Goal: Information Seeking & Learning: Learn about a topic

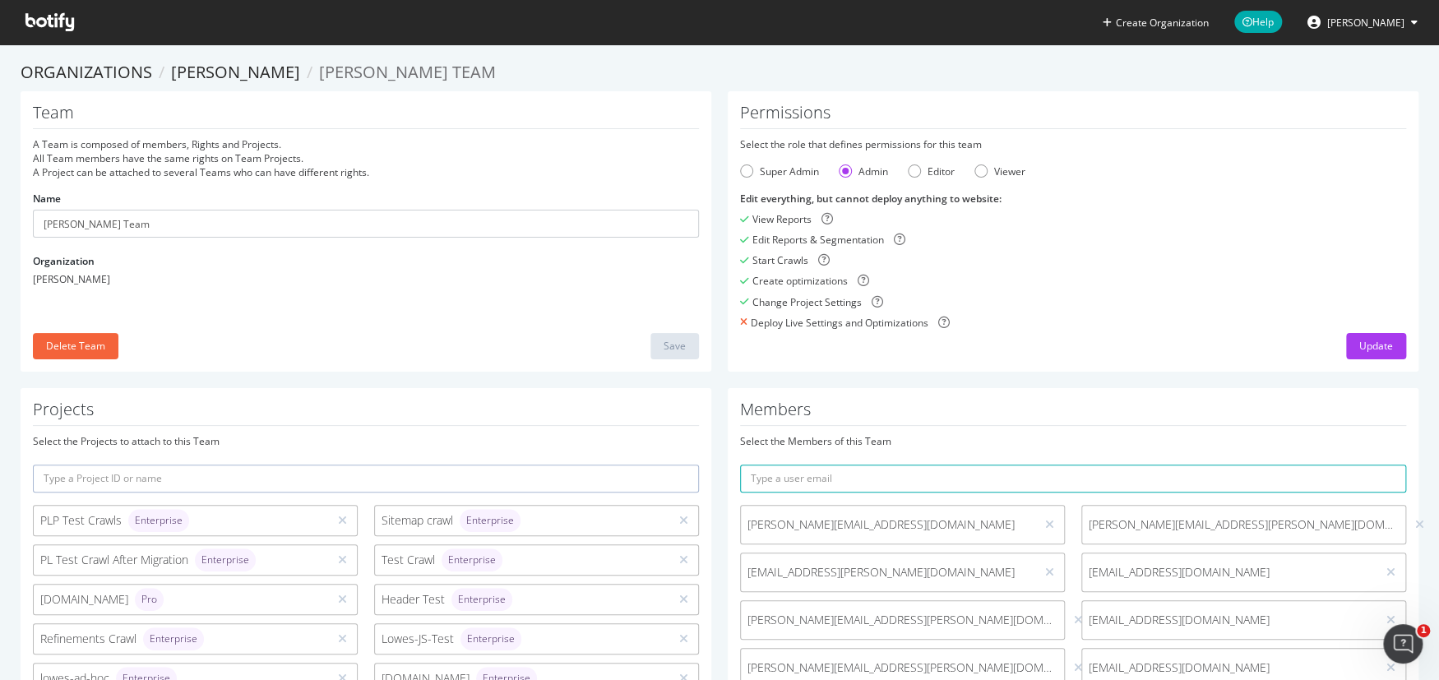
click at [36, 19] on icon at bounding box center [49, 22] width 49 height 18
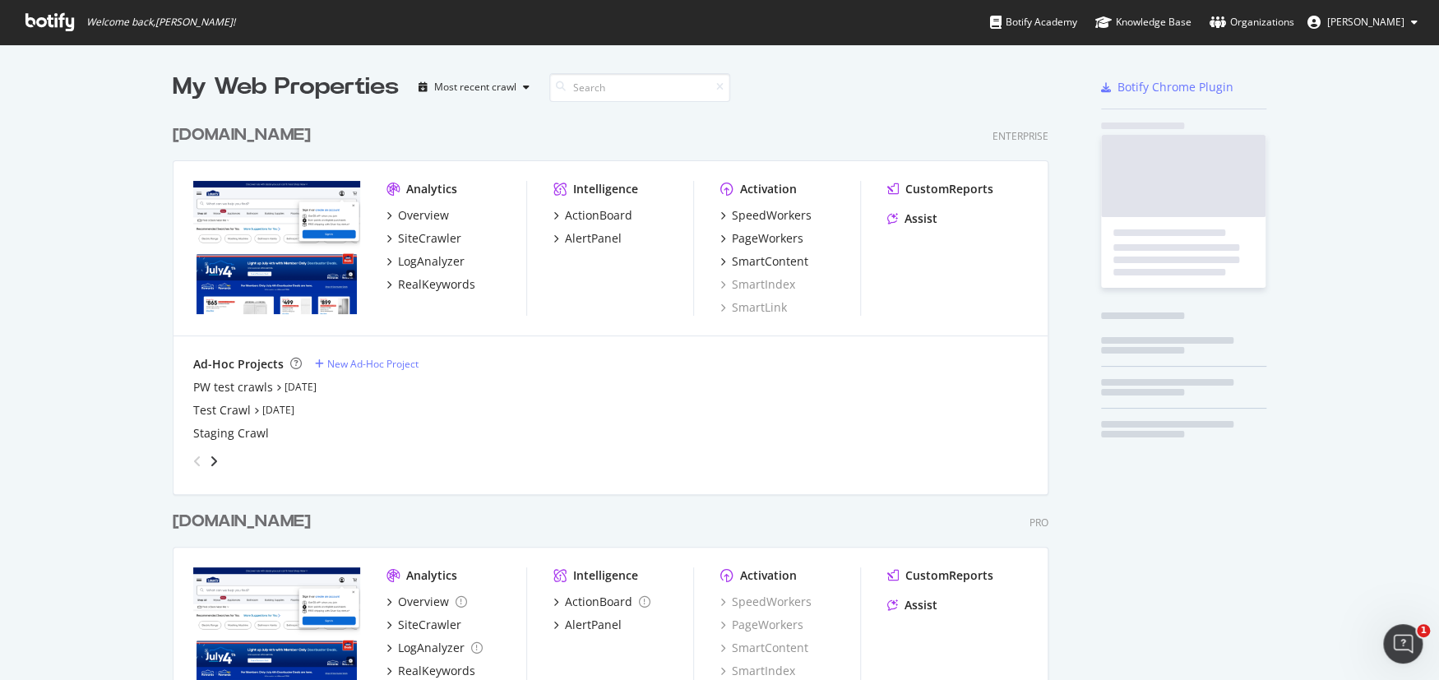
scroll to position [661, 876]
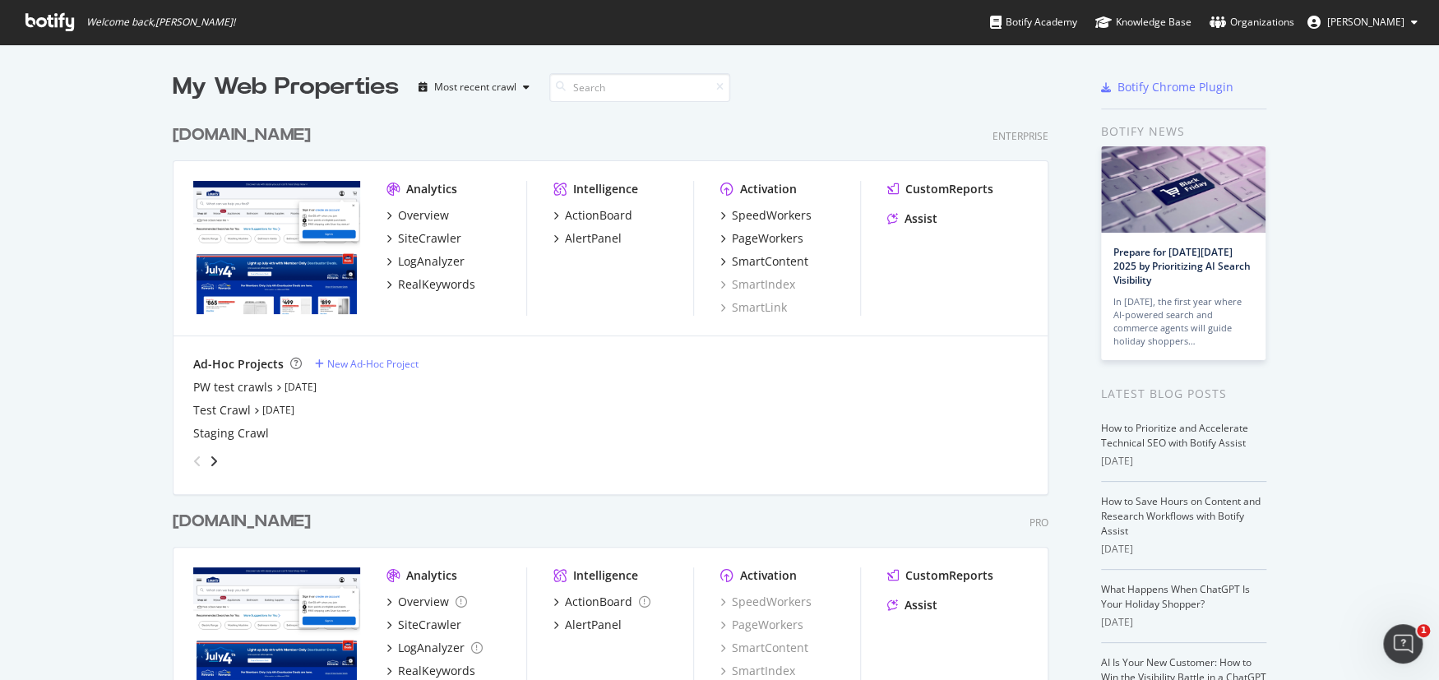
click at [255, 515] on div "[DOMAIN_NAME]" at bounding box center [242, 522] width 138 height 24
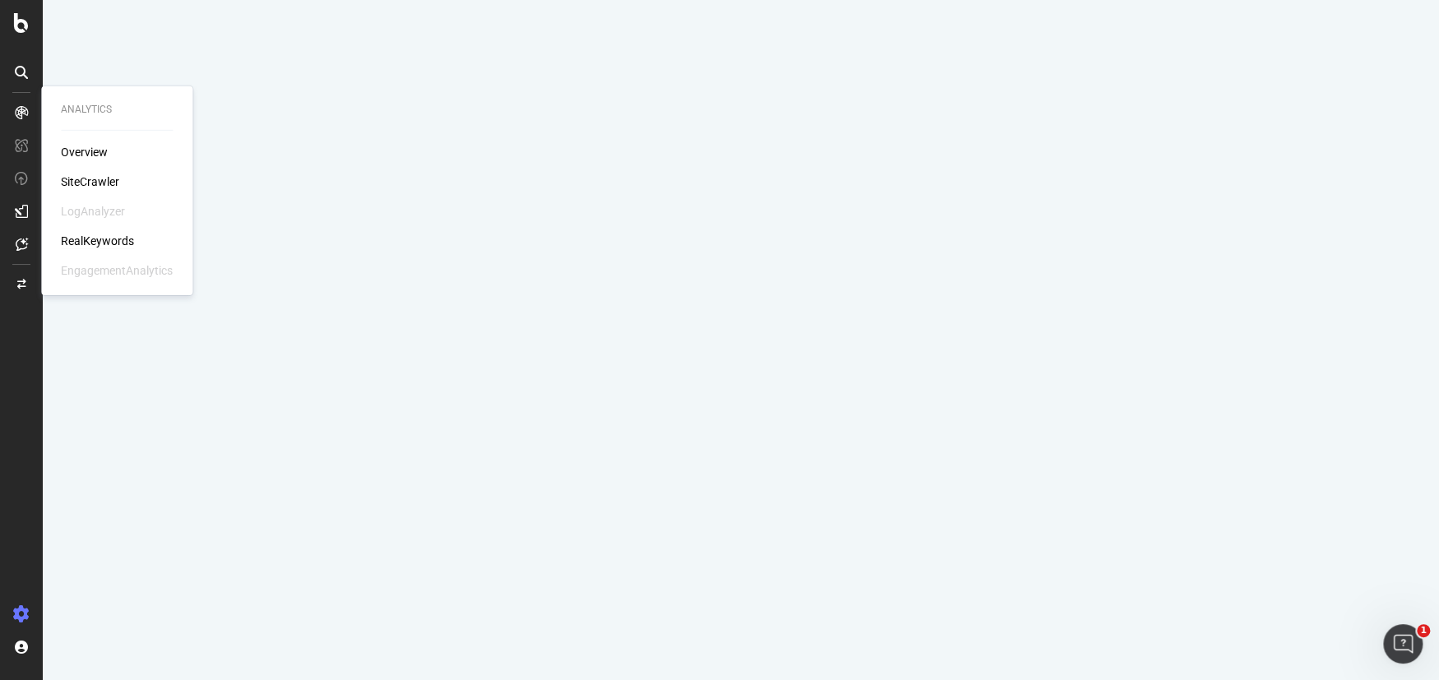
click at [90, 239] on div "RealKeywords" at bounding box center [97, 241] width 73 height 16
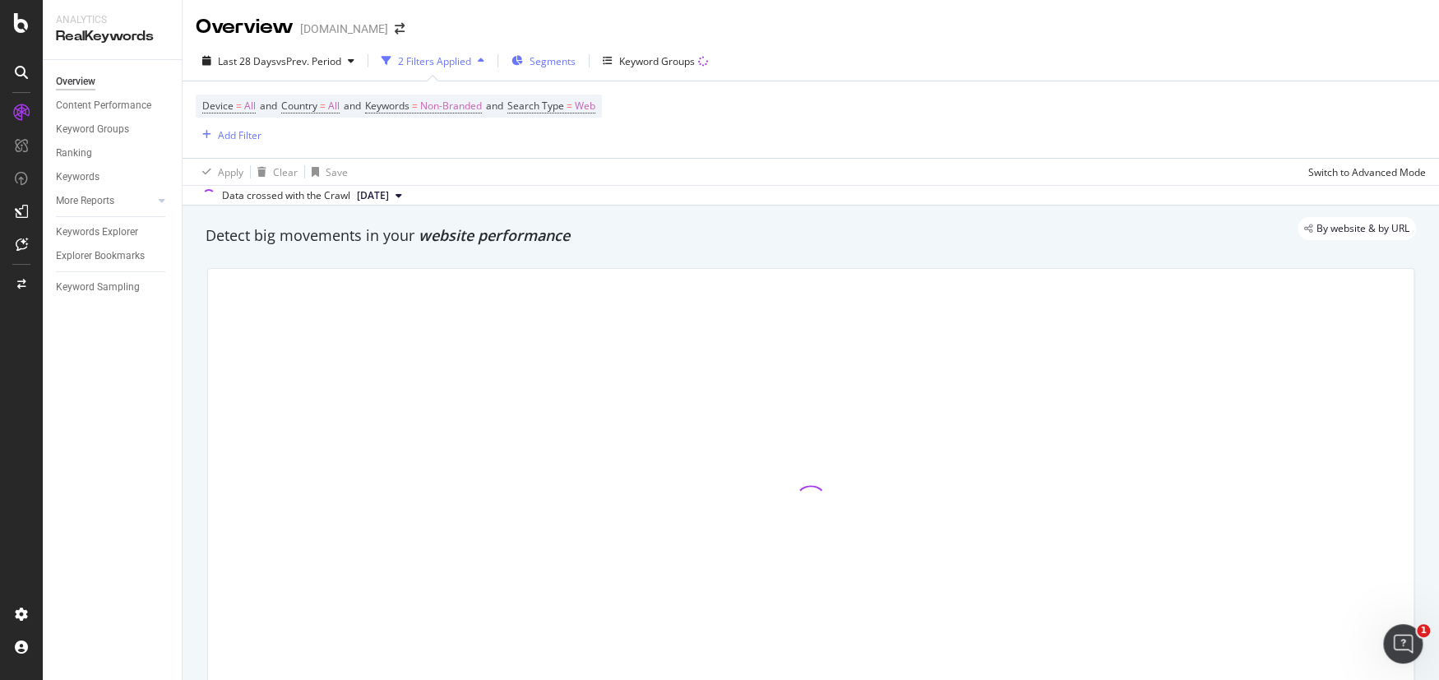
click at [549, 61] on span "Segments" at bounding box center [552, 61] width 46 height 14
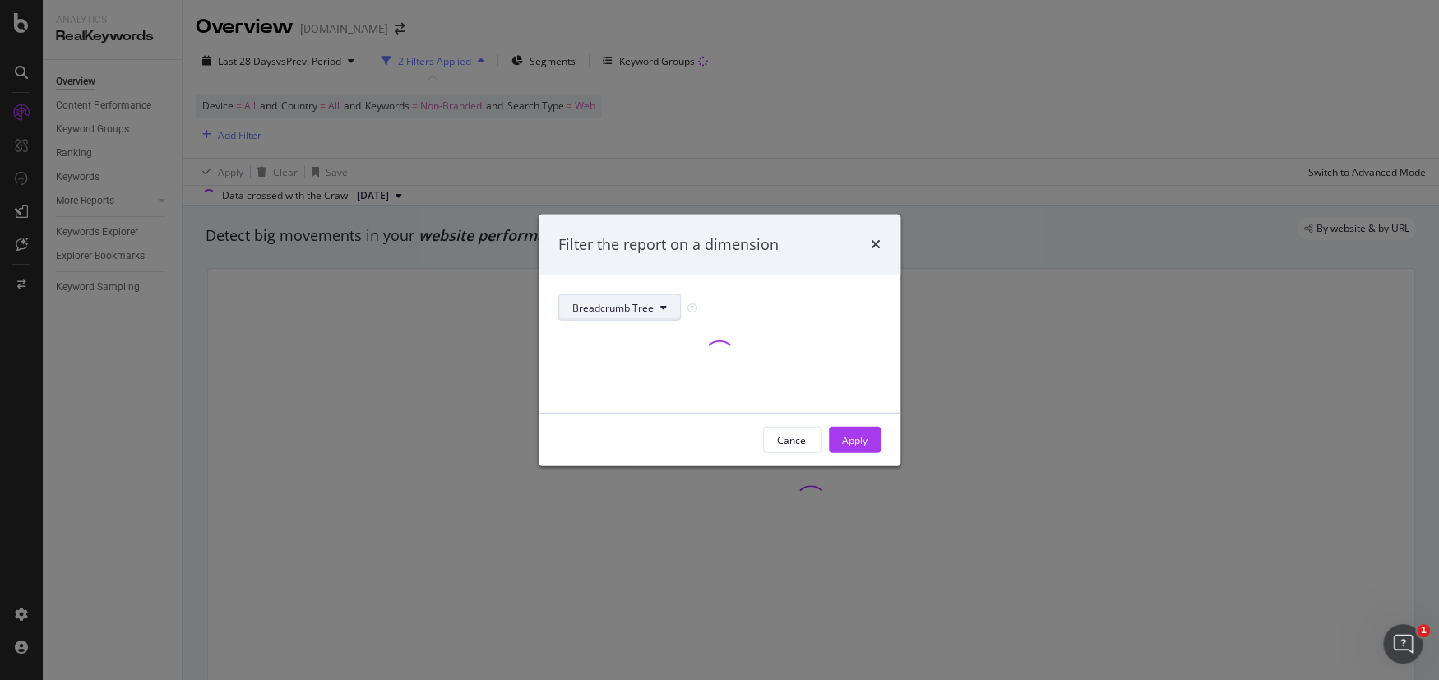
click at [633, 305] on span "Breadcrumb Tree" at bounding box center [612, 307] width 81 height 14
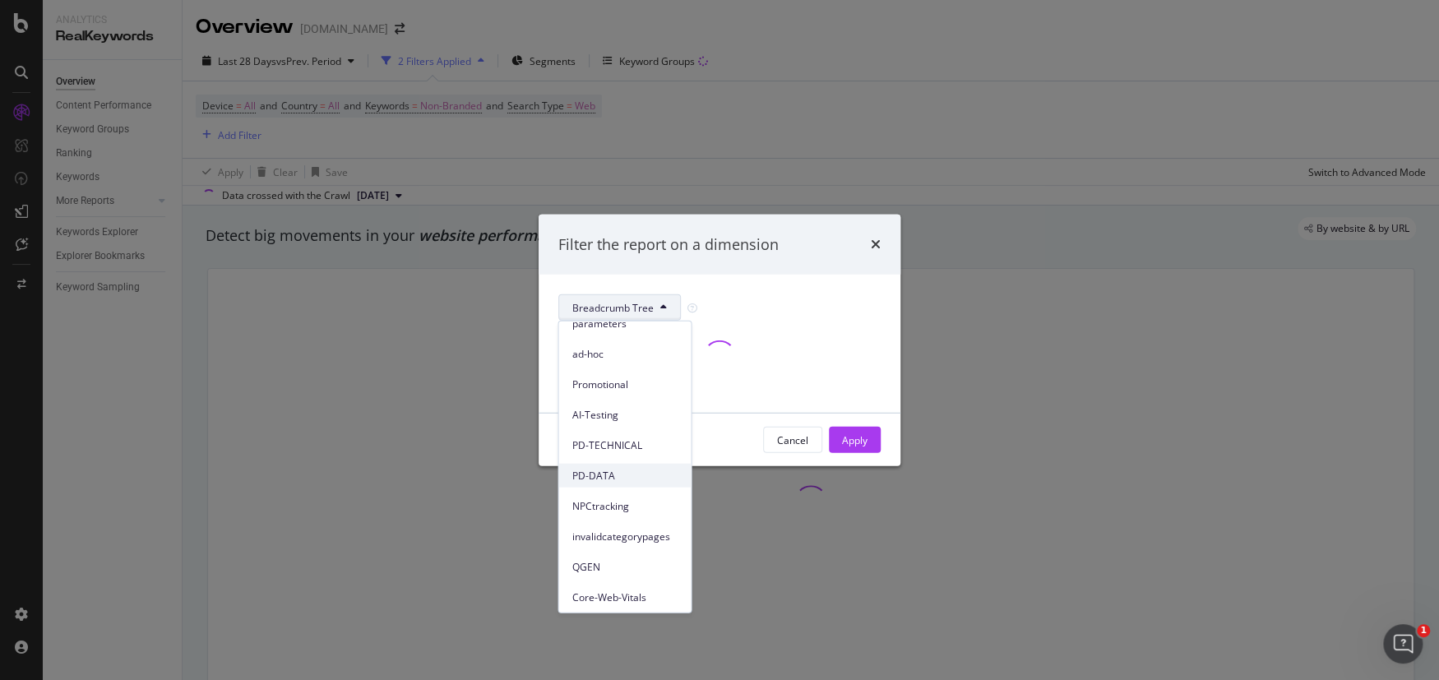
scroll to position [224, 0]
drag, startPoint x: 687, startPoint y: 465, endPoint x: 694, endPoint y: 426, distance: 40.0
click at [694, 426] on body "Analytics RealKeywords Overview Content Performance Keyword Groups Ranking Keyw…" at bounding box center [719, 340] width 1439 height 680
click at [800, 548] on div "Filter the report on a dimension Breadcrumb Tree Cancel Apply" at bounding box center [719, 340] width 1439 height 680
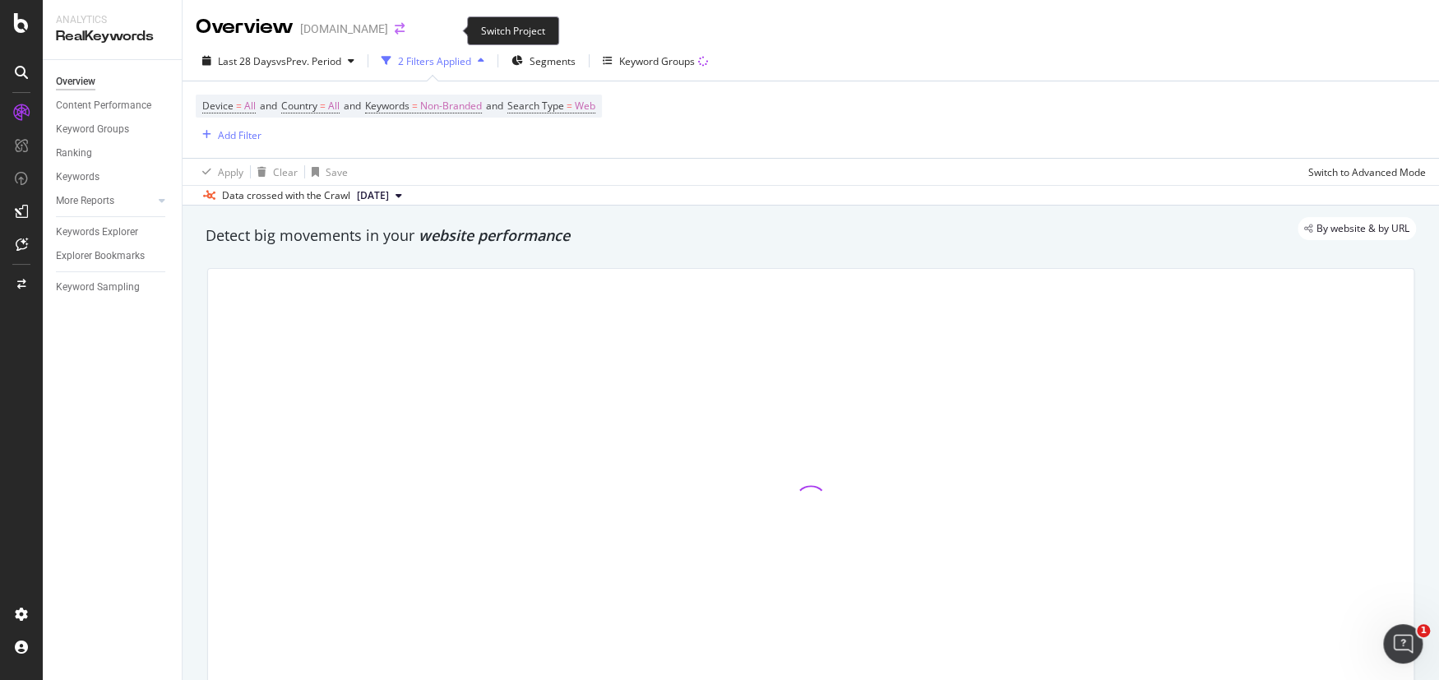
click at [404, 31] on icon "arrow-right-arrow-left" at bounding box center [400, 29] width 10 height 12
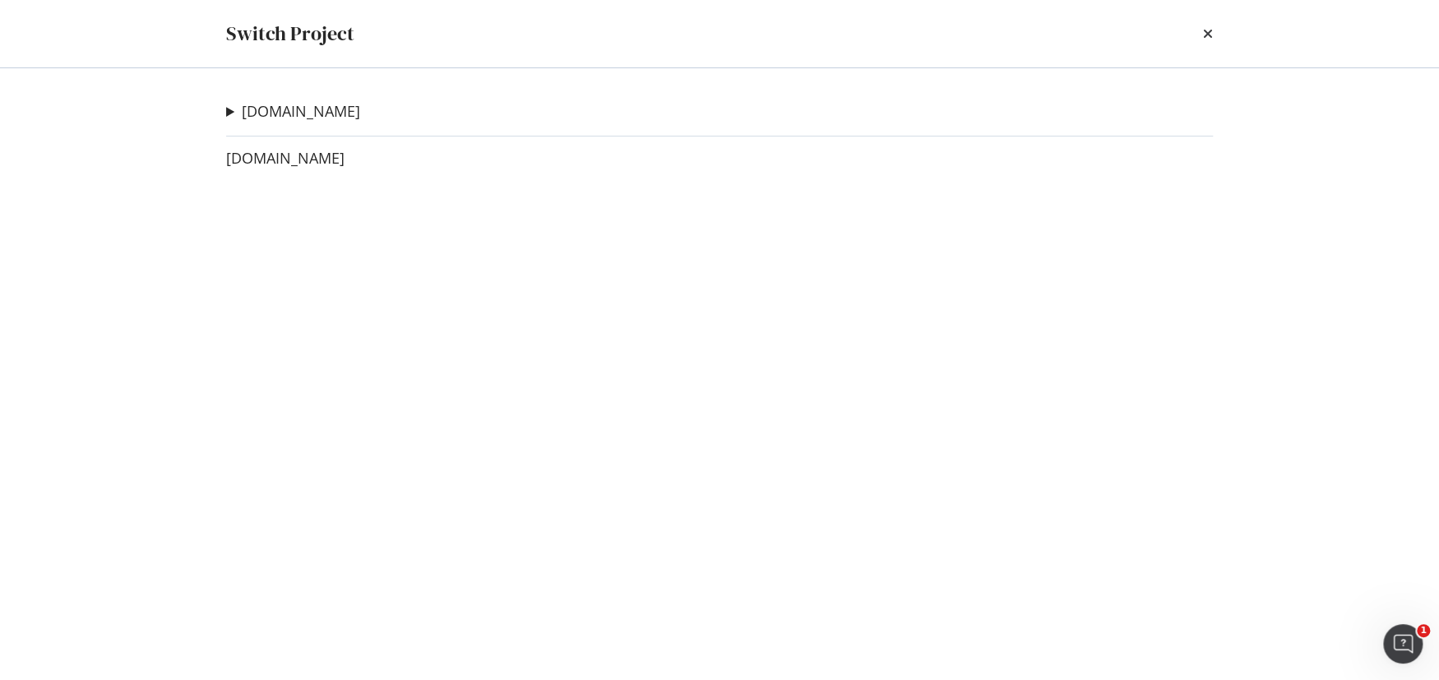
click at [354, 98] on div "[DOMAIN_NAME] PW test crawls Ad-Hoc Project Test Crawl Ad-Hoc Project Staging C…" at bounding box center [719, 374] width 1052 height 612
click at [330, 107] on link "[DOMAIN_NAME]" at bounding box center [301, 111] width 118 height 17
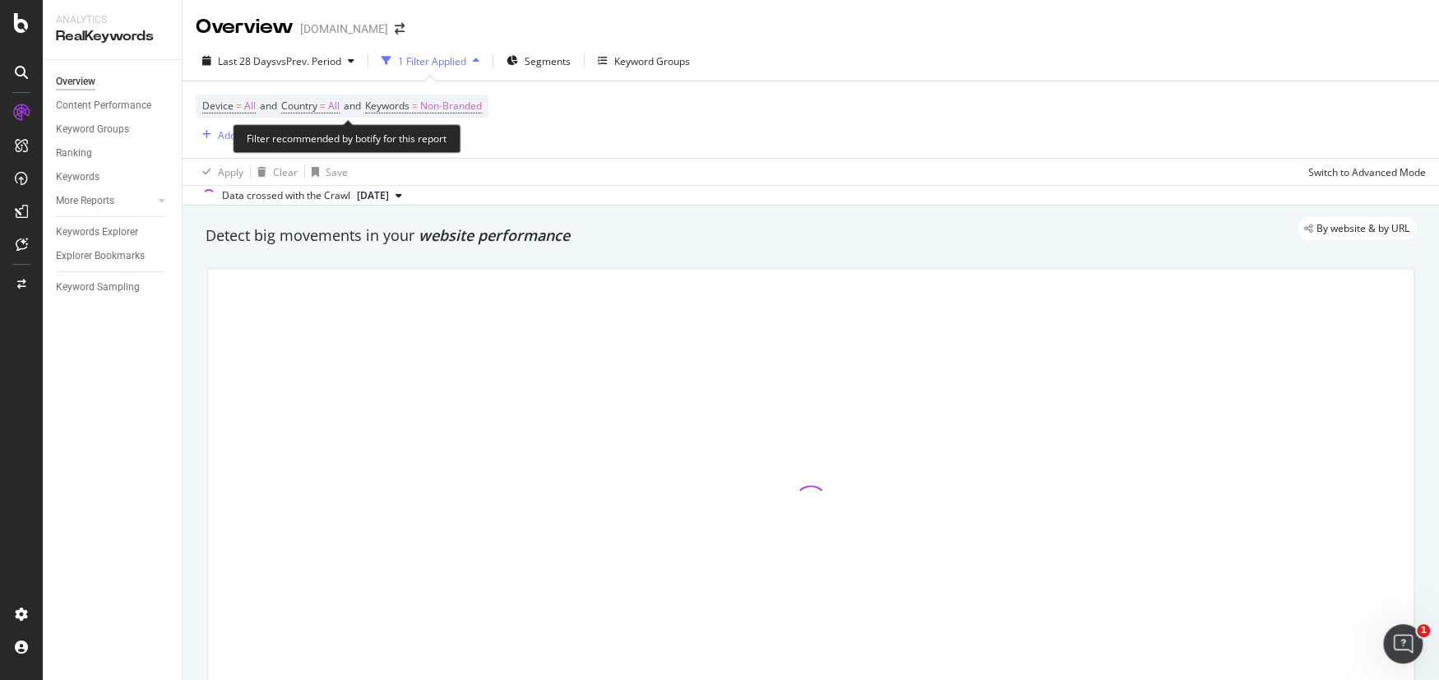
click at [399, 102] on span "Keywords" at bounding box center [387, 106] width 44 height 14
click at [465, 149] on icon "button" at bounding box center [468, 145] width 7 height 10
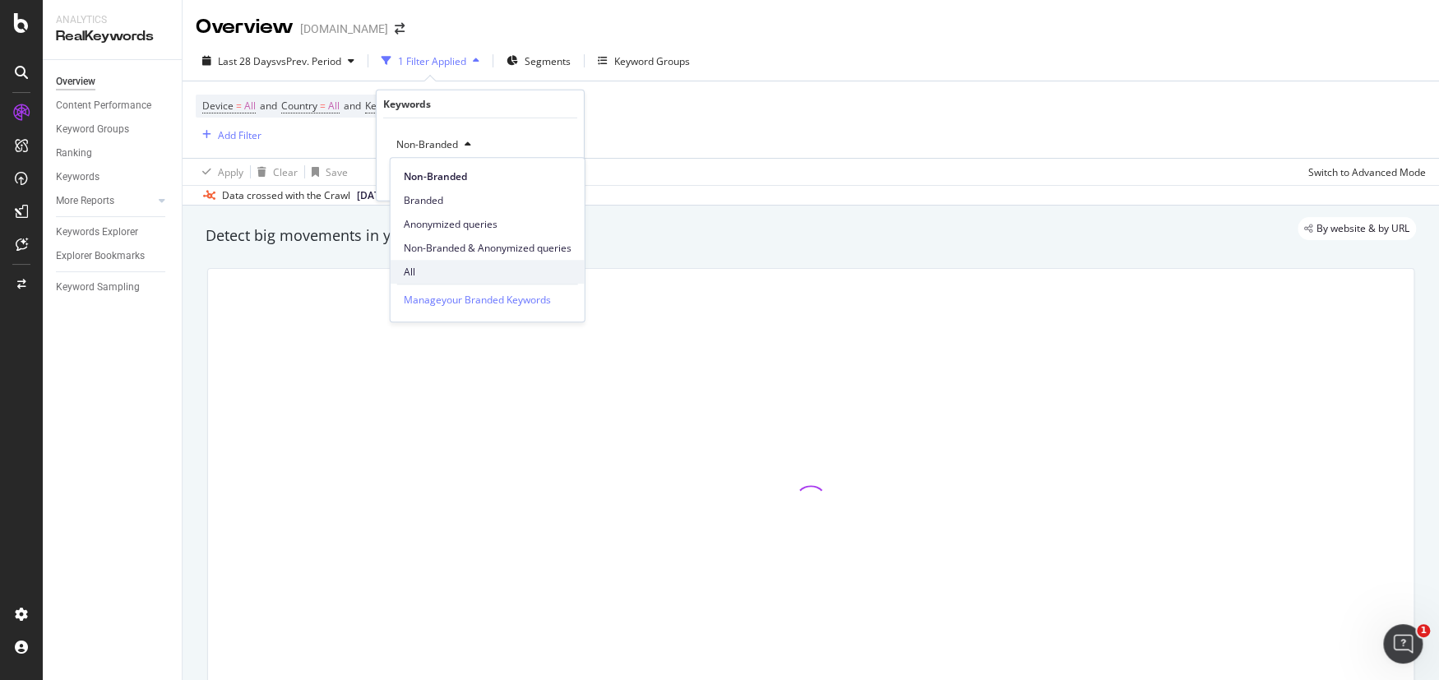
click at [424, 266] on span "All" at bounding box center [488, 272] width 168 height 15
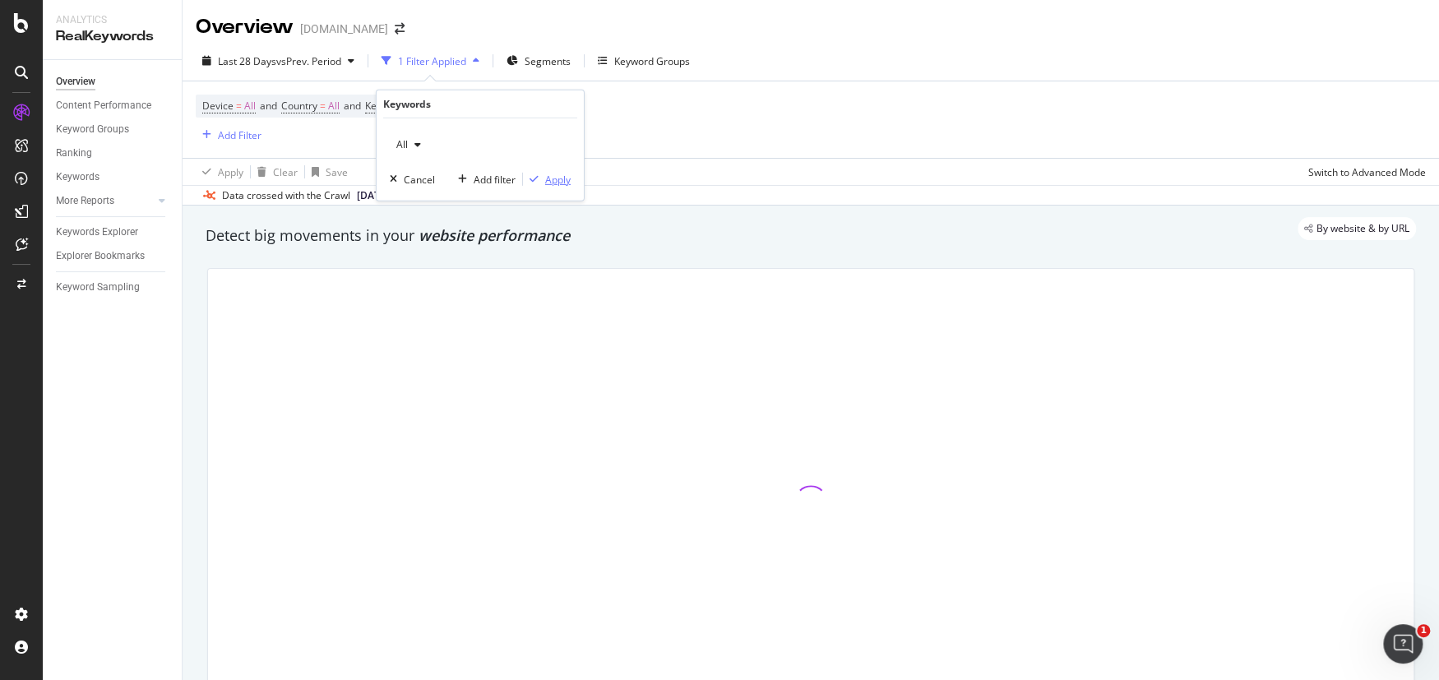
click at [552, 182] on div "Apply" at bounding box center [557, 179] width 25 height 14
click at [515, 58] on span "Segments" at bounding box center [507, 61] width 46 height 14
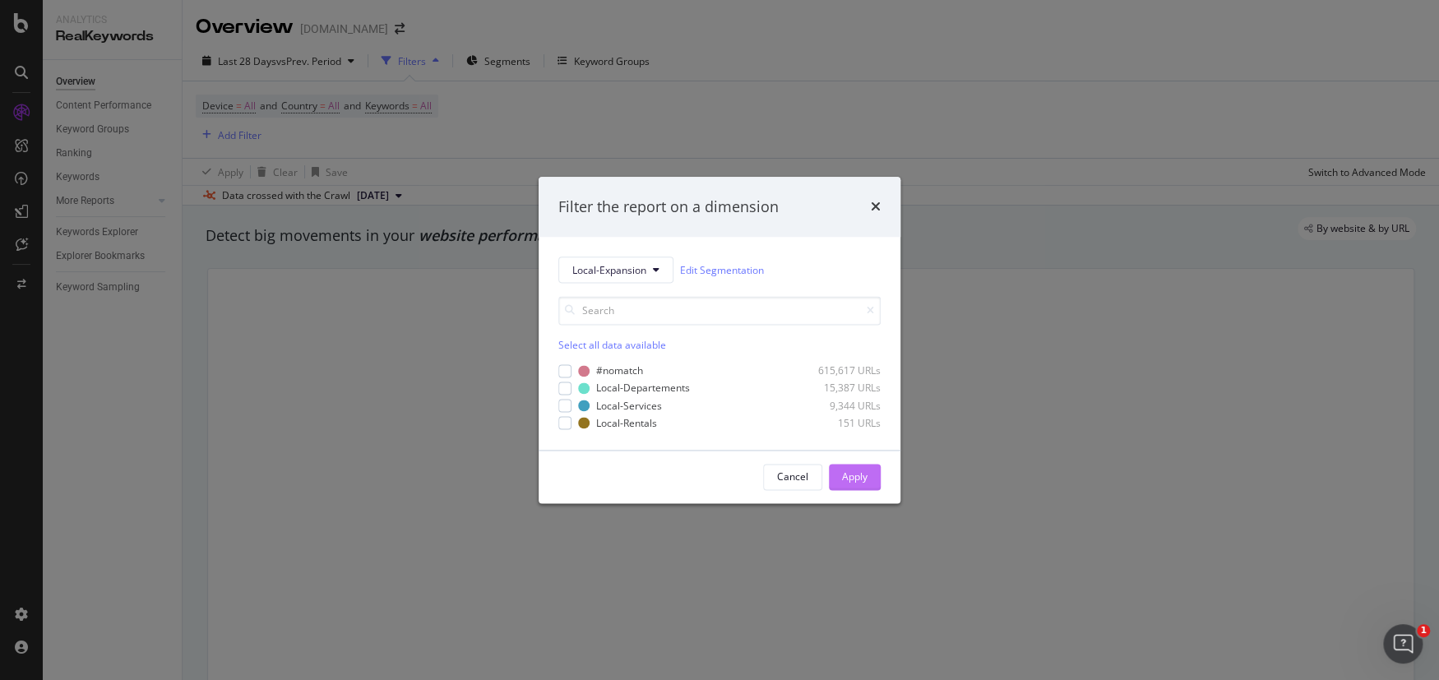
click at [852, 470] on div "Apply" at bounding box center [854, 477] width 25 height 14
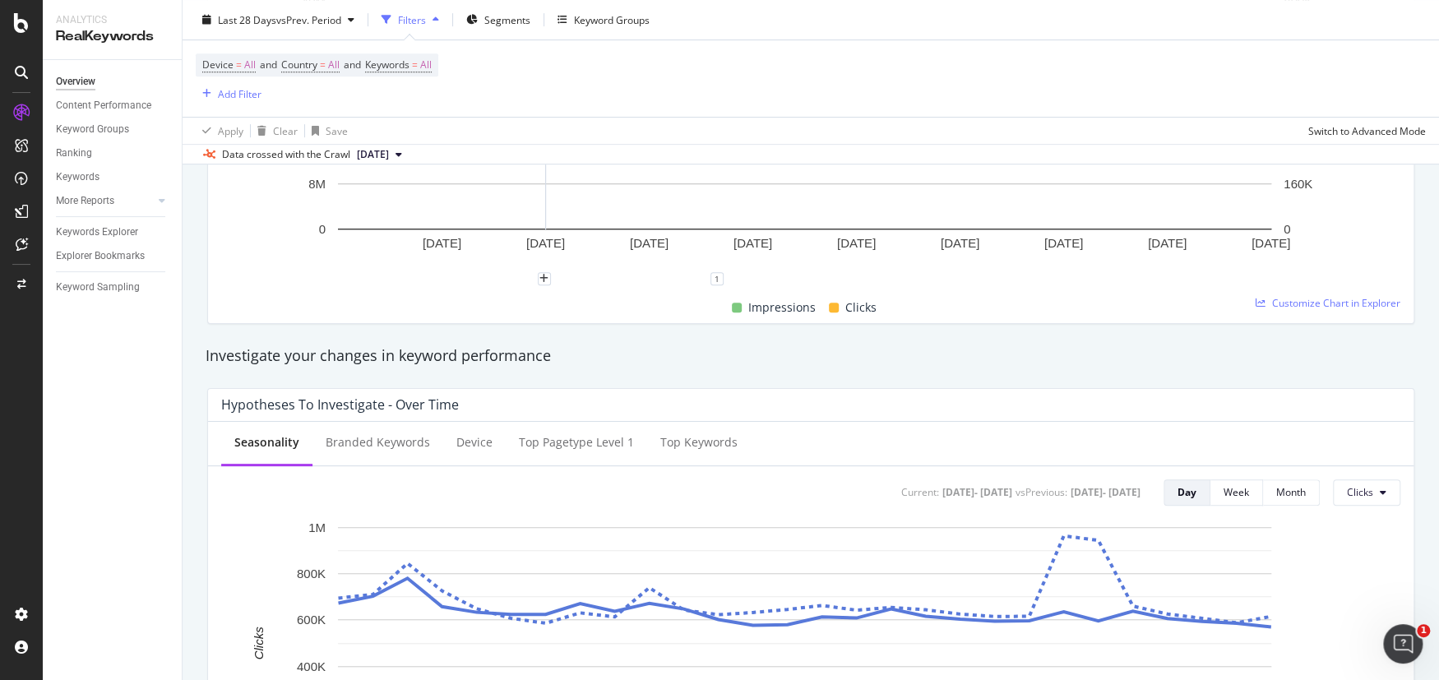
scroll to position [82, 0]
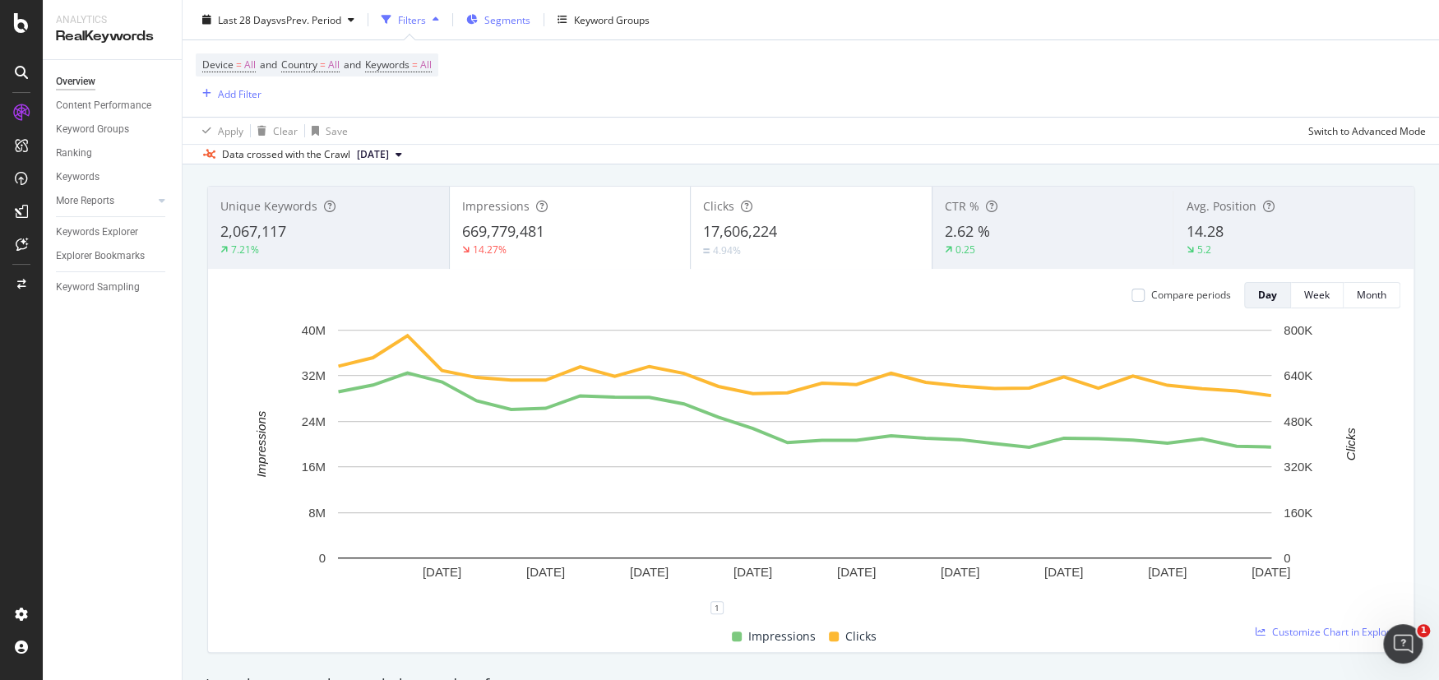
click at [500, 23] on span "Segments" at bounding box center [507, 19] width 46 height 14
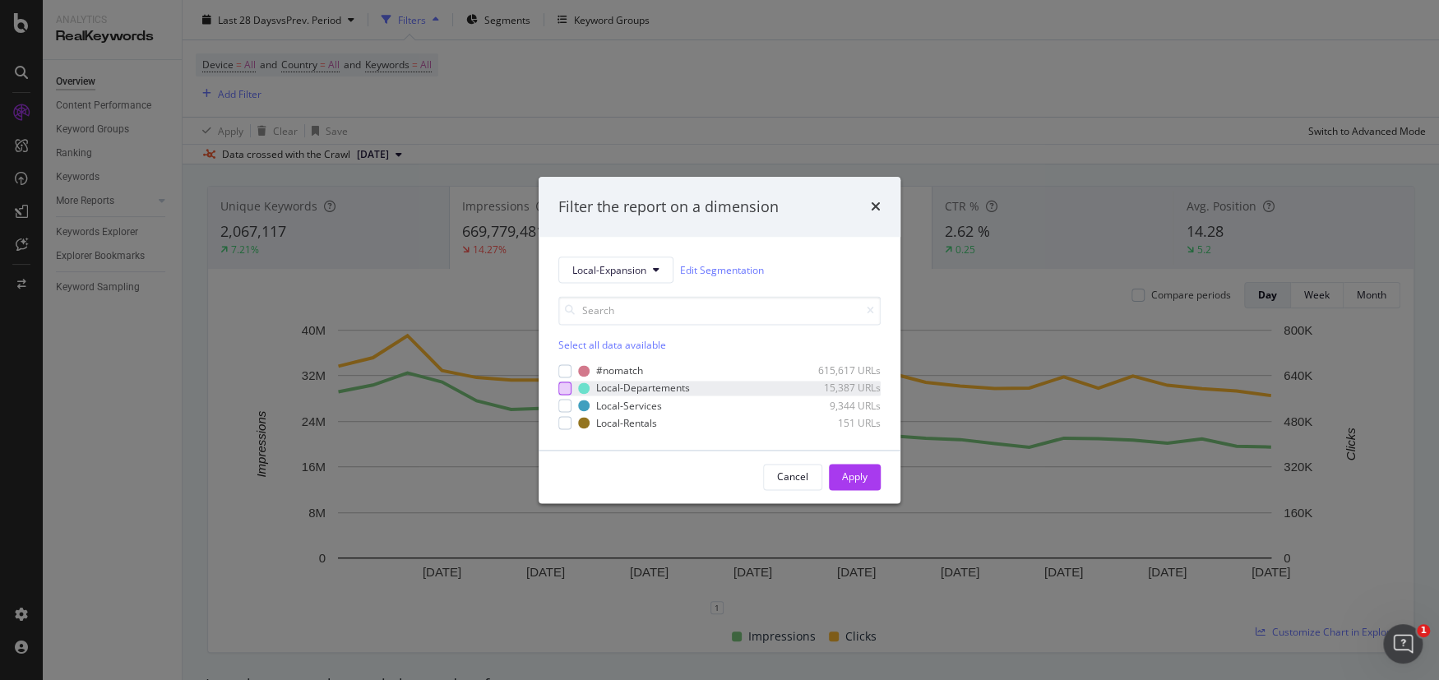
click at [558, 386] on div "modal" at bounding box center [564, 387] width 13 height 13
click at [562, 404] on div "modal" at bounding box center [564, 405] width 13 height 13
click at [562, 418] on div "modal" at bounding box center [564, 423] width 13 height 13
click at [861, 474] on div "Apply" at bounding box center [854, 477] width 25 height 14
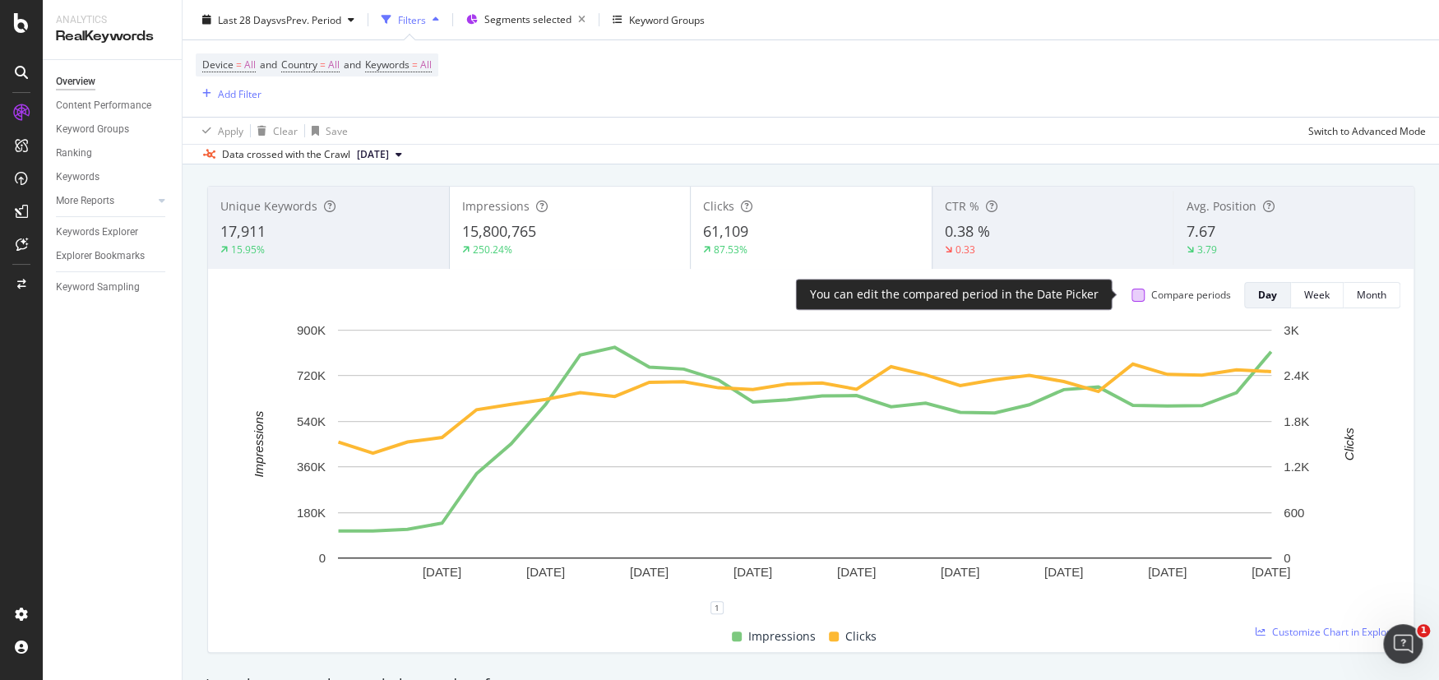
click at [1131, 299] on div at bounding box center [1137, 295] width 13 height 13
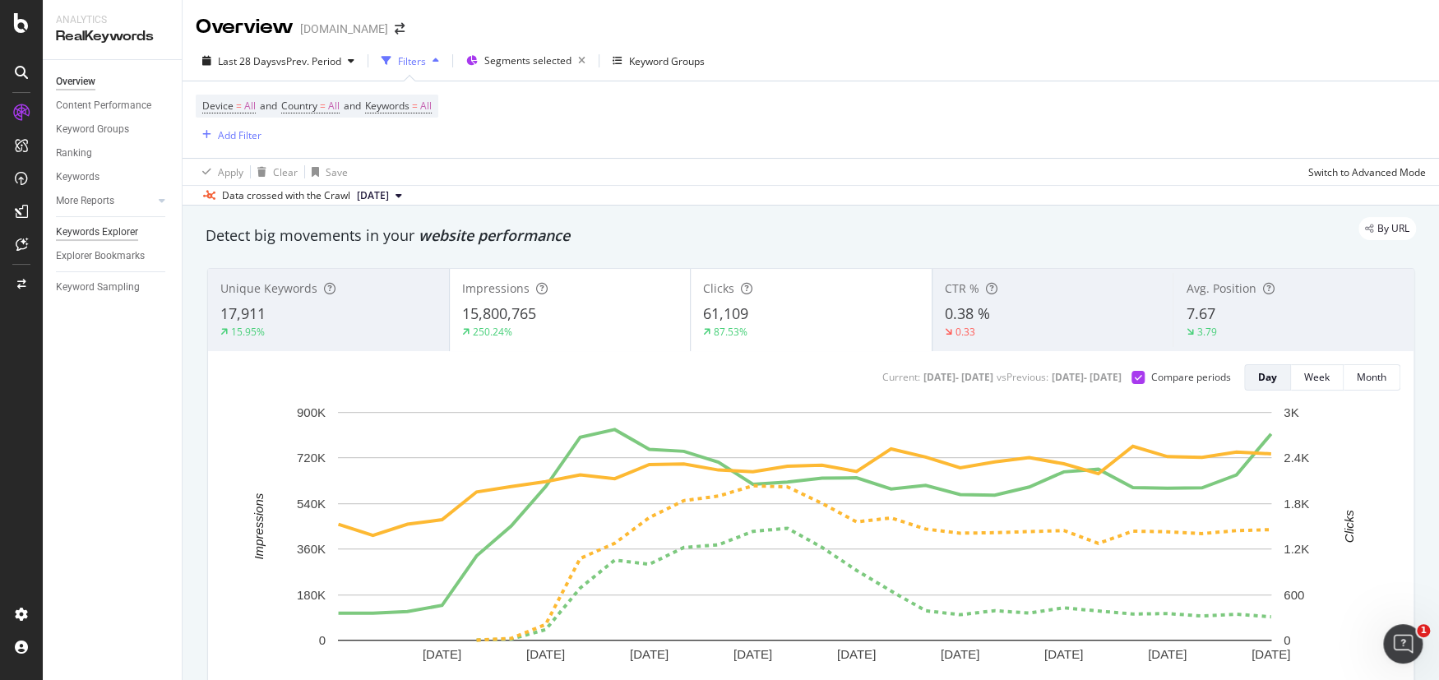
click at [132, 229] on div "Keywords Explorer" at bounding box center [97, 232] width 82 height 17
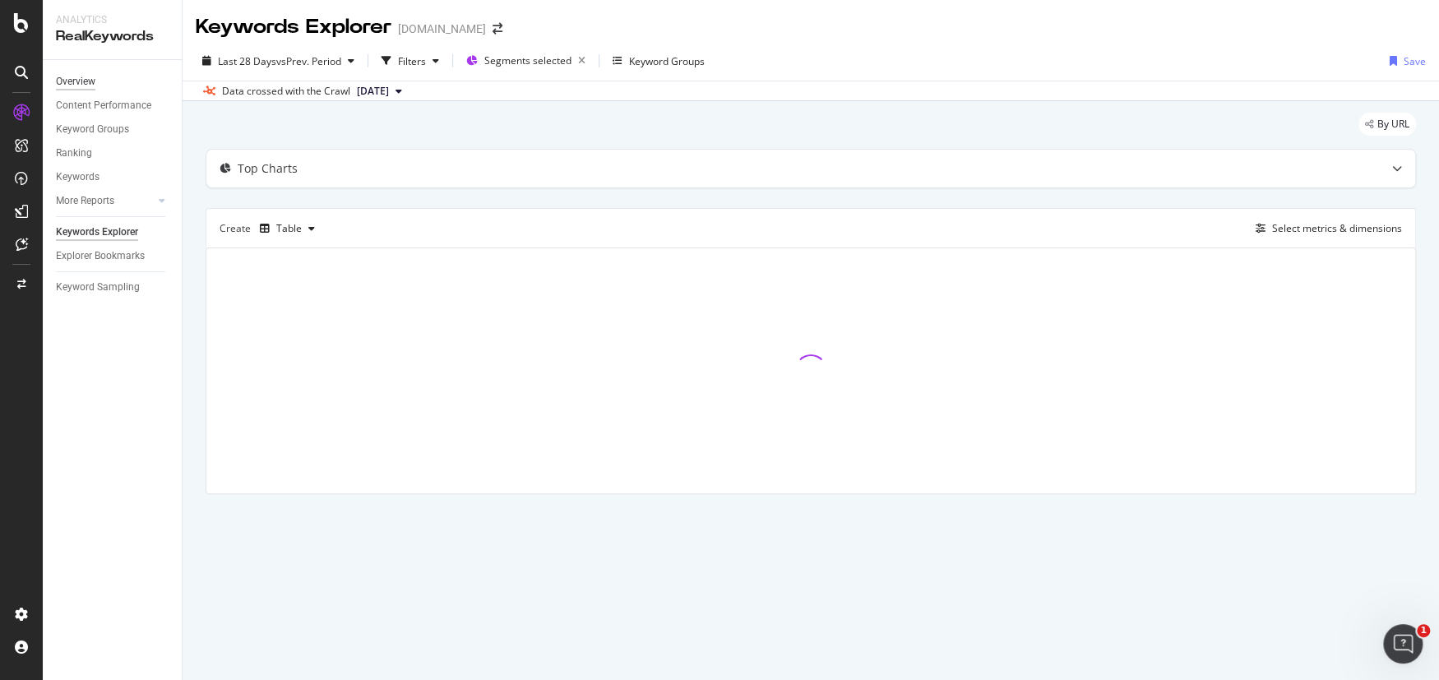
click at [69, 81] on div "Overview" at bounding box center [75, 81] width 39 height 17
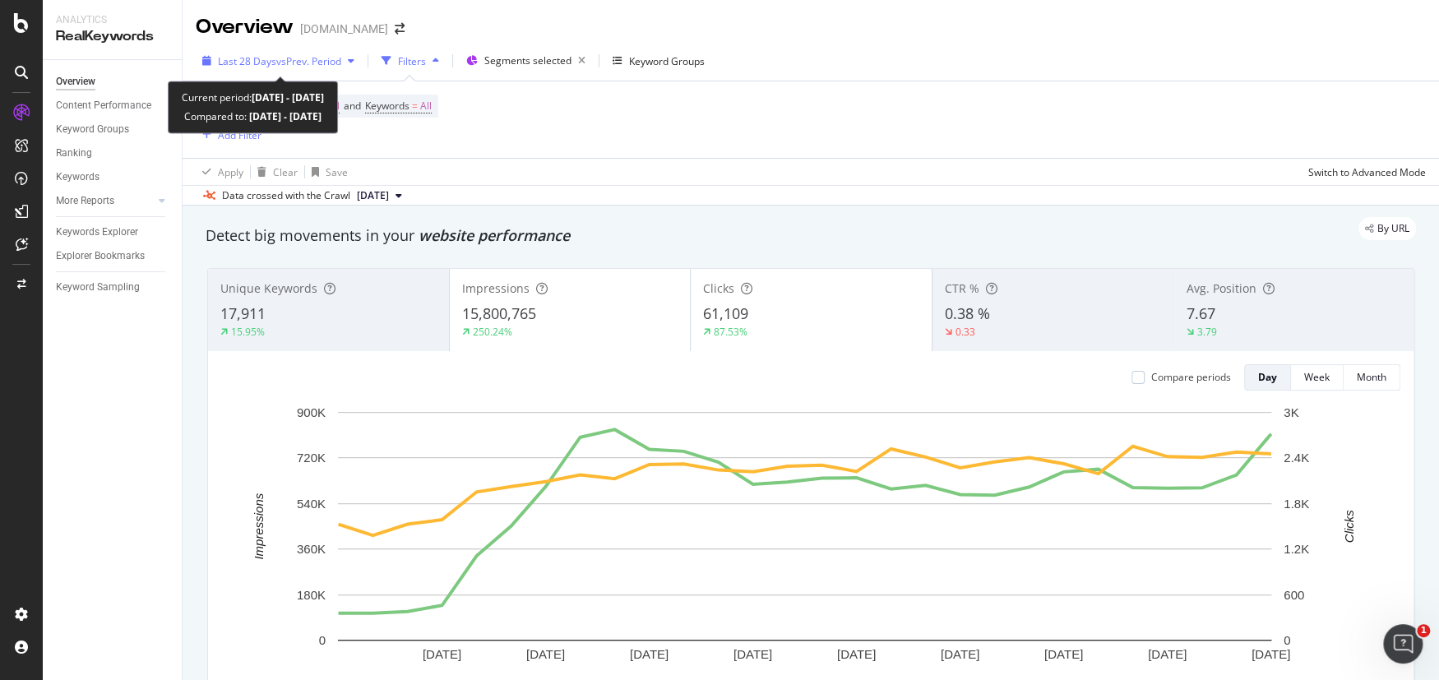
click at [290, 72] on button "Last 28 Days vs Prev. Period" at bounding box center [278, 61] width 165 height 26
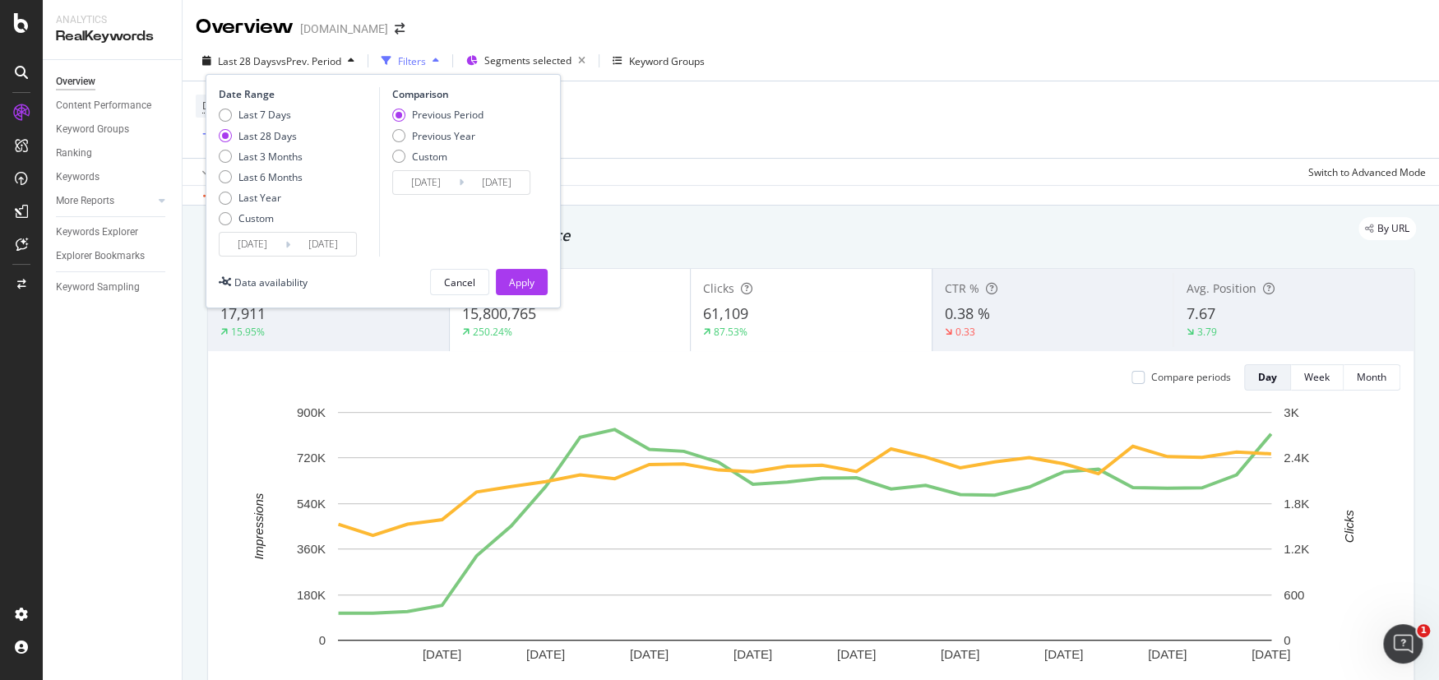
drag, startPoint x: 256, startPoint y: 175, endPoint x: 284, endPoint y: 183, distance: 29.9
click at [256, 176] on div "Last 6 Months" at bounding box center [270, 177] width 64 height 14
type input "[DATE]"
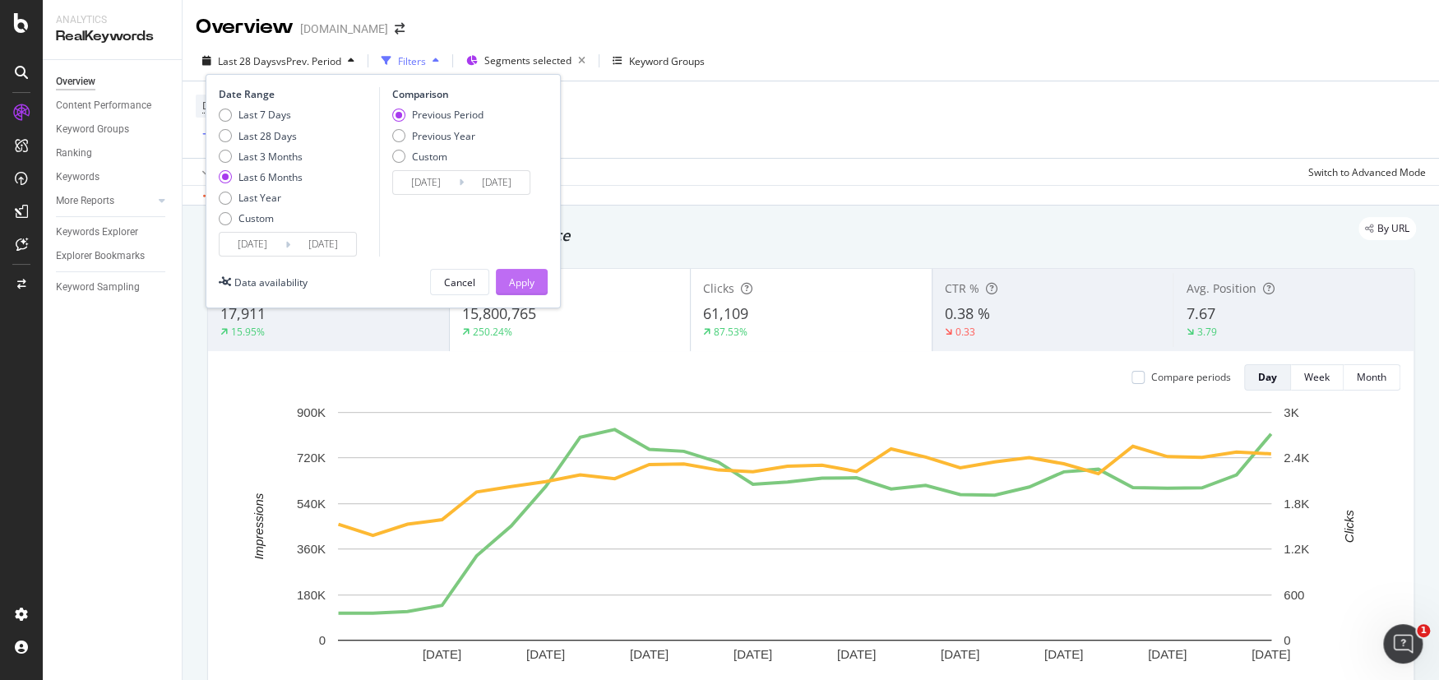
click at [529, 288] on div "Apply" at bounding box center [521, 282] width 25 height 14
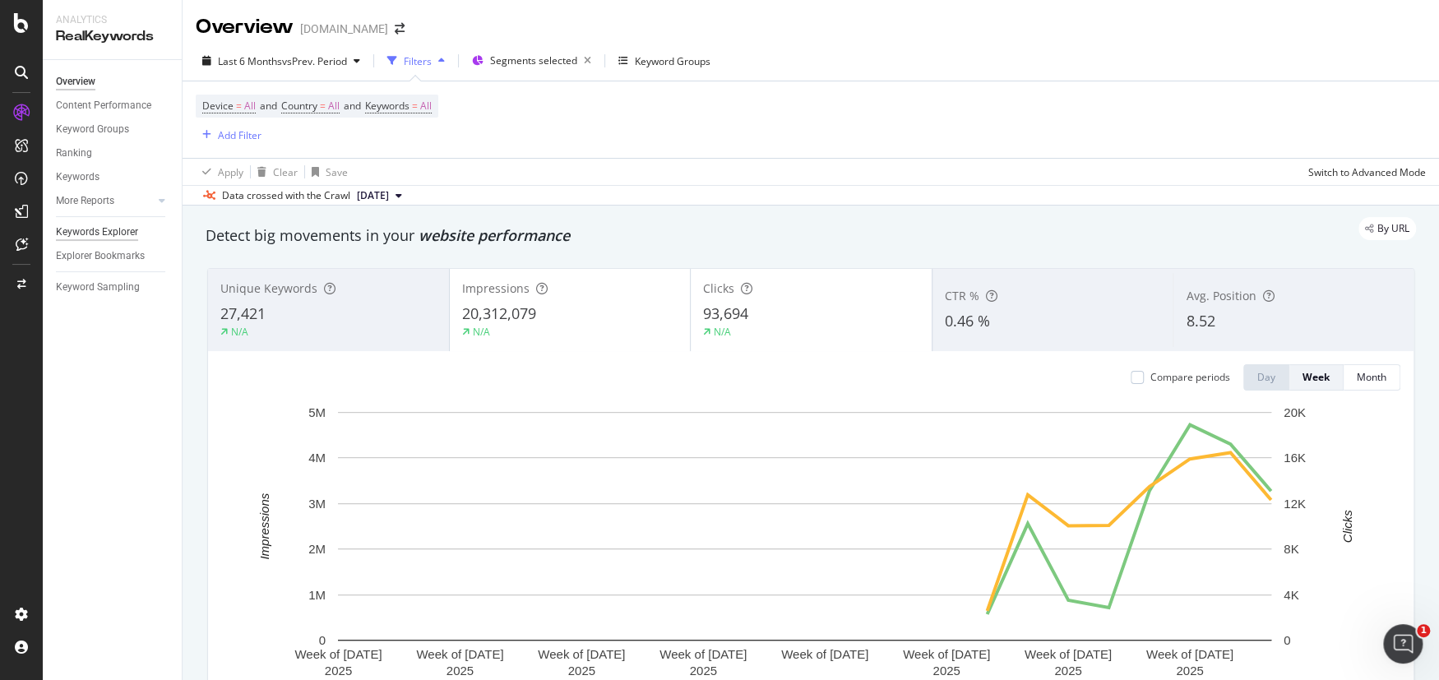
click at [112, 232] on div "Keywords Explorer" at bounding box center [97, 232] width 82 height 17
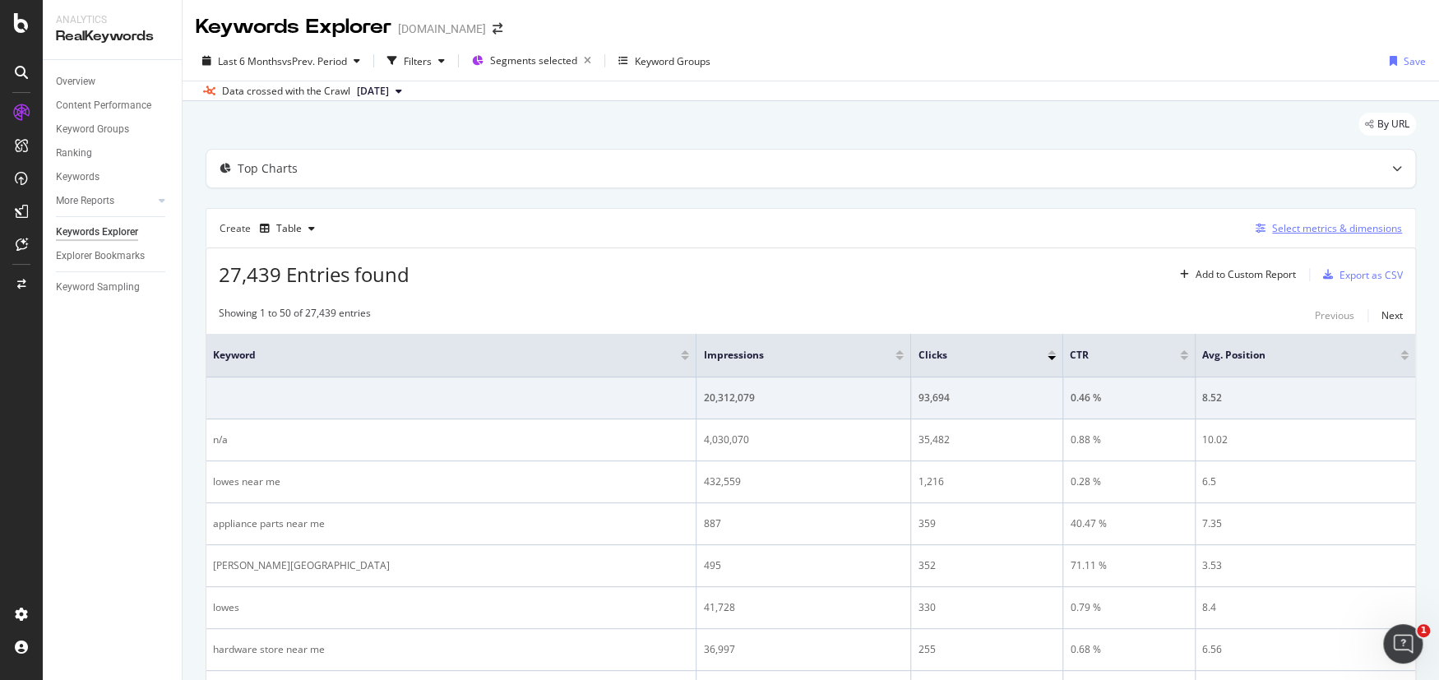
click at [1299, 223] on div "Select metrics & dimensions" at bounding box center [1337, 228] width 130 height 14
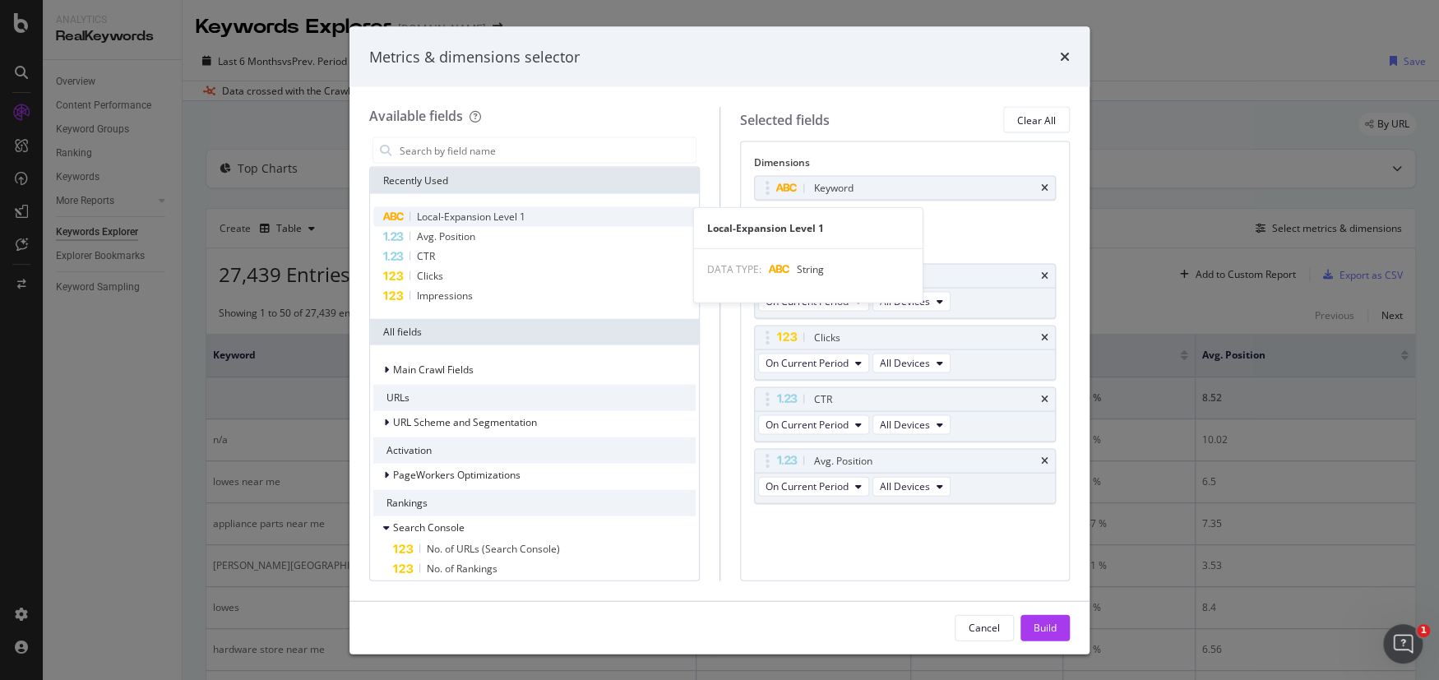
click at [511, 219] on span "Local-Expansion Level 1" at bounding box center [471, 217] width 109 height 14
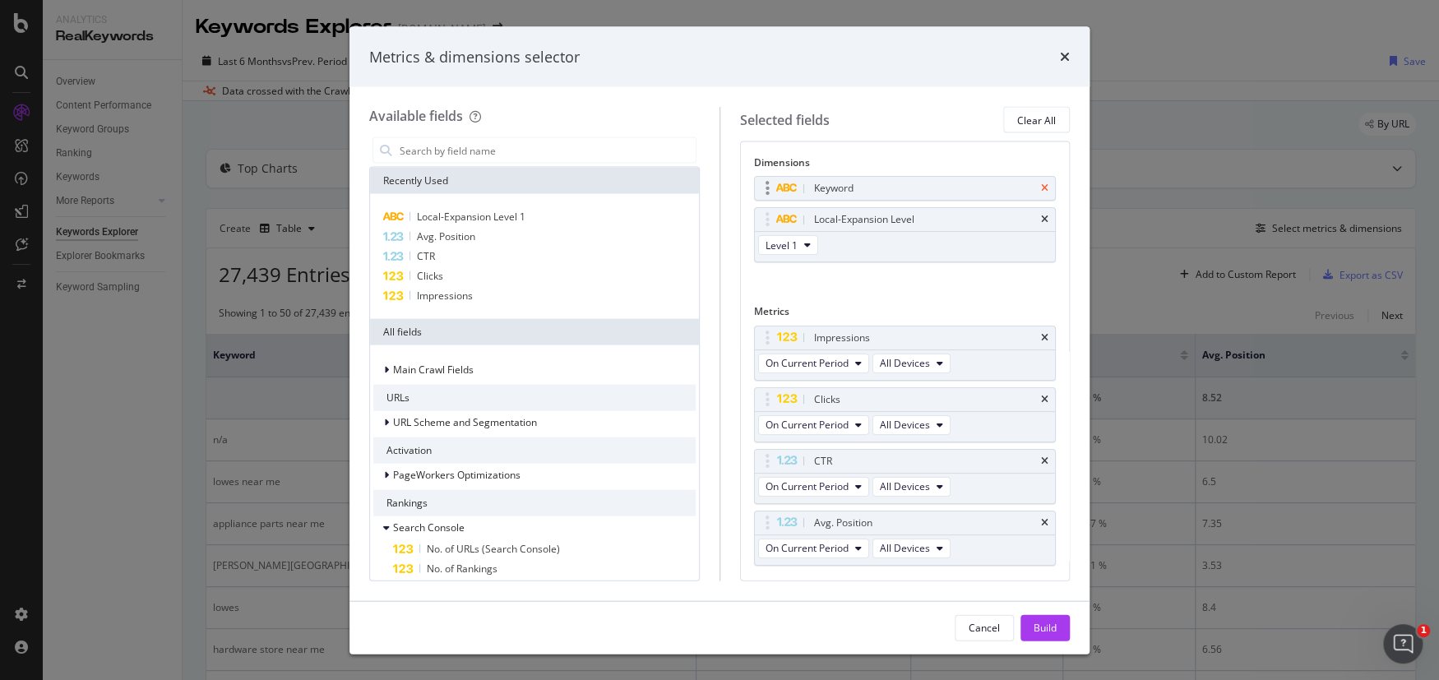
click at [1041, 187] on icon "times" at bounding box center [1044, 188] width 7 height 10
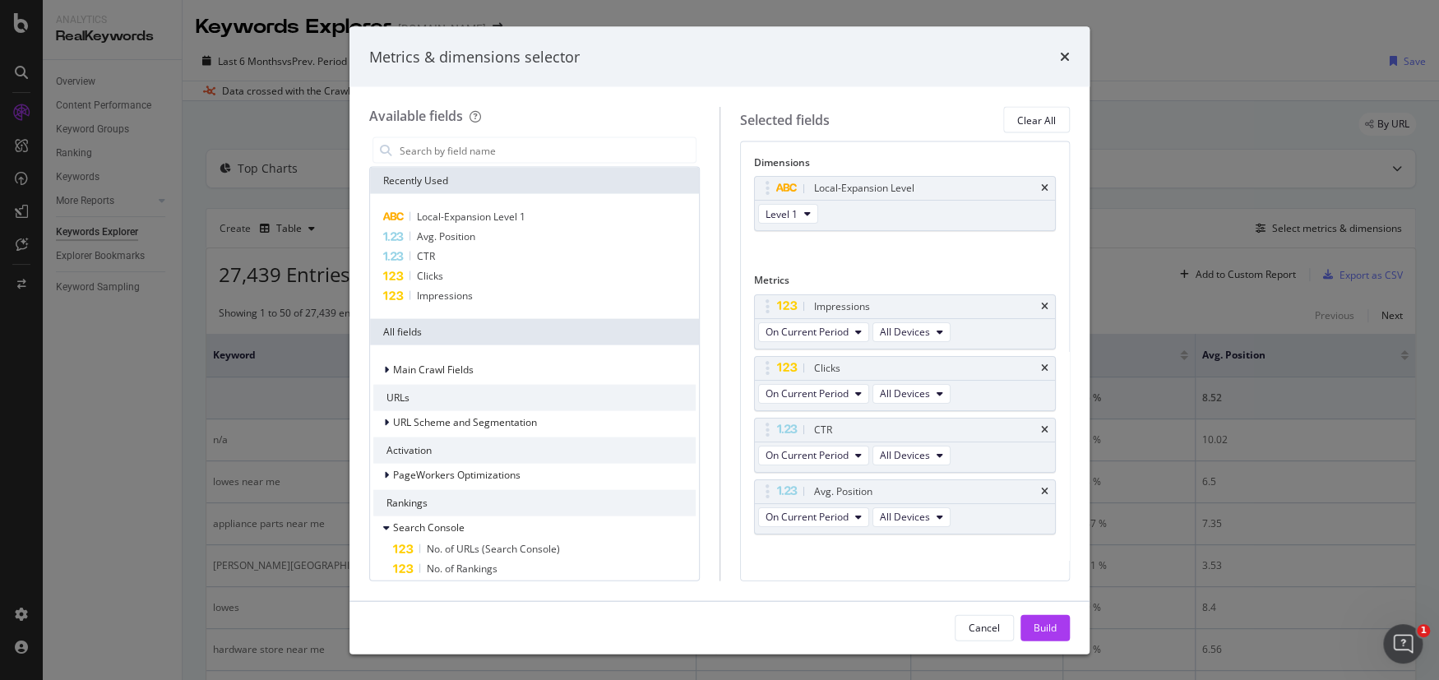
click at [1045, 622] on div "Build" at bounding box center [1044, 627] width 23 height 14
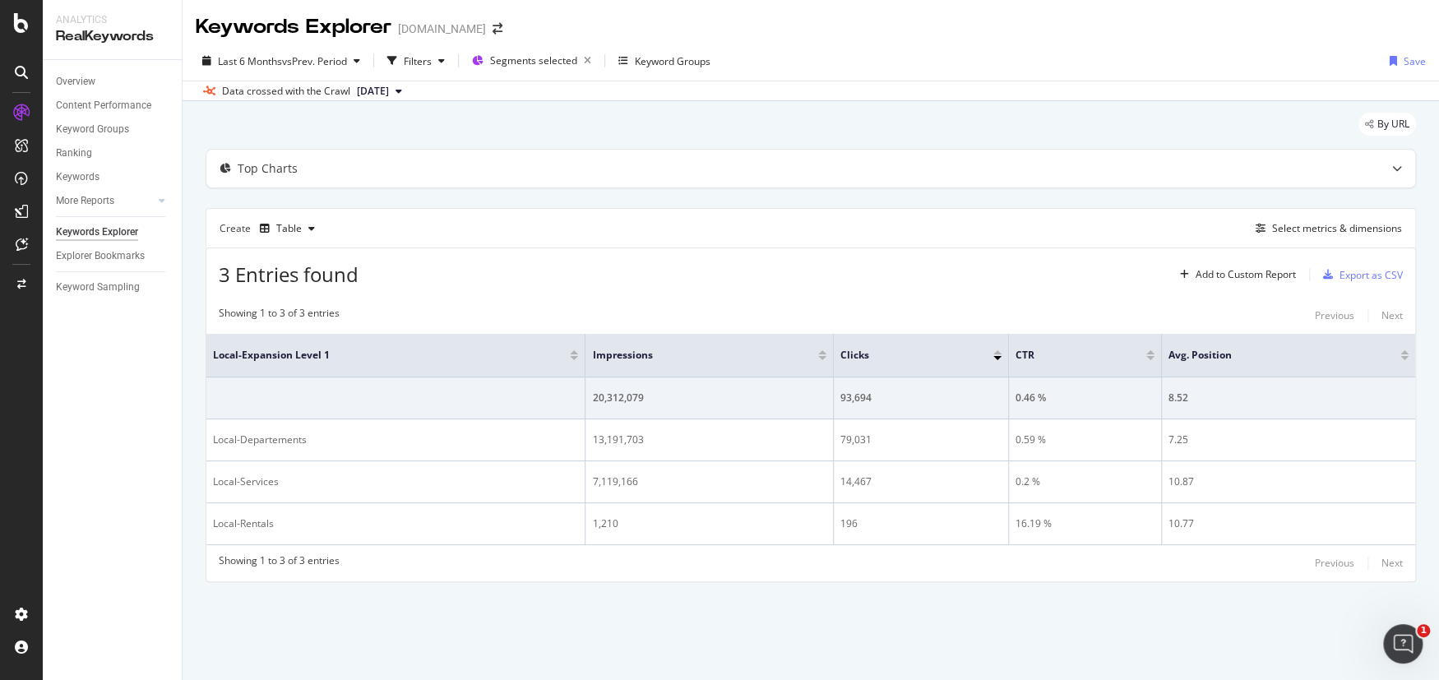
click at [1086, 224] on div "Create Table Select metrics & dimensions" at bounding box center [811, 227] width 1210 height 39
